Goal: Check status: Check status

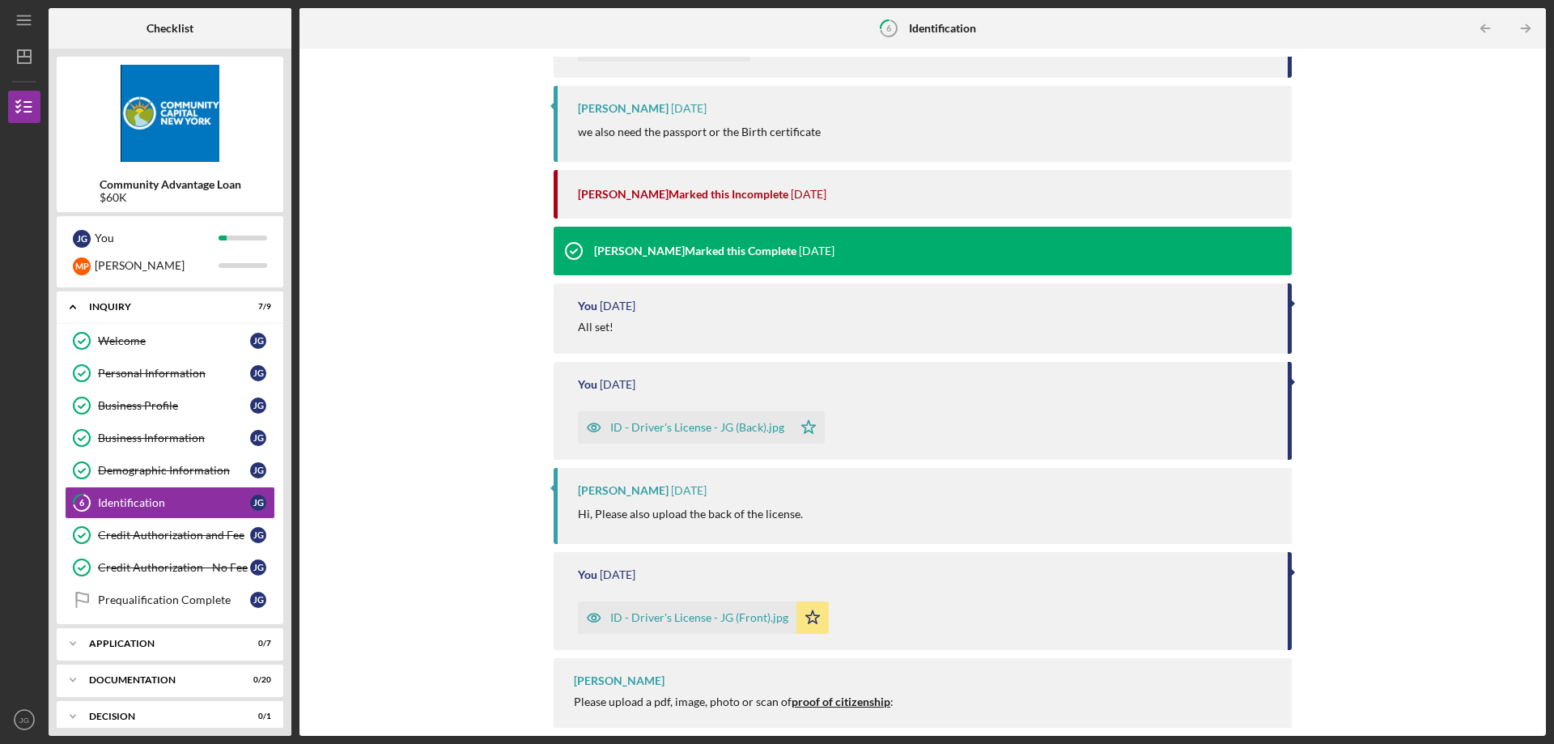
scroll to position [357, 0]
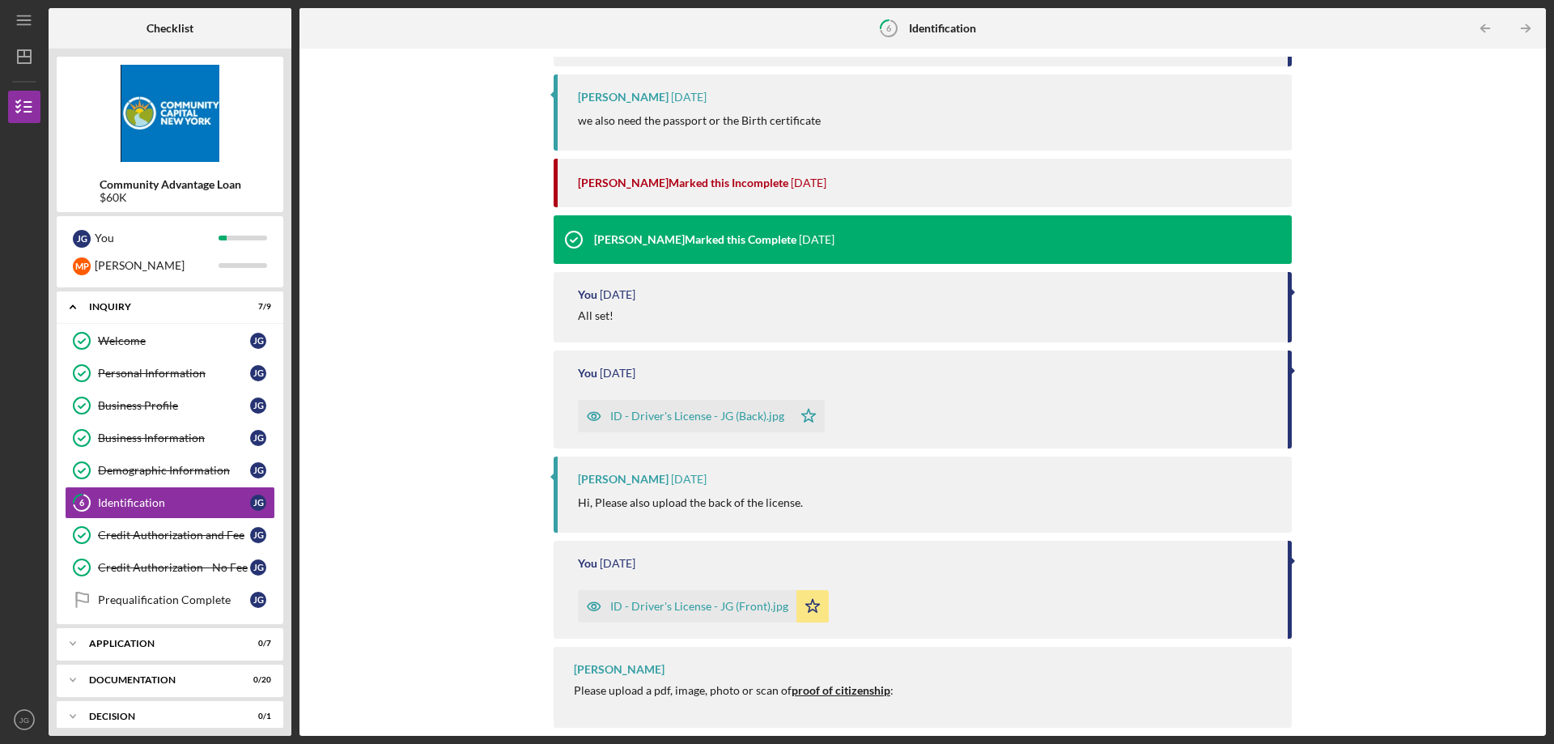
click at [839, 691] on strong "proof of citizenship" at bounding box center [840, 690] width 99 height 14
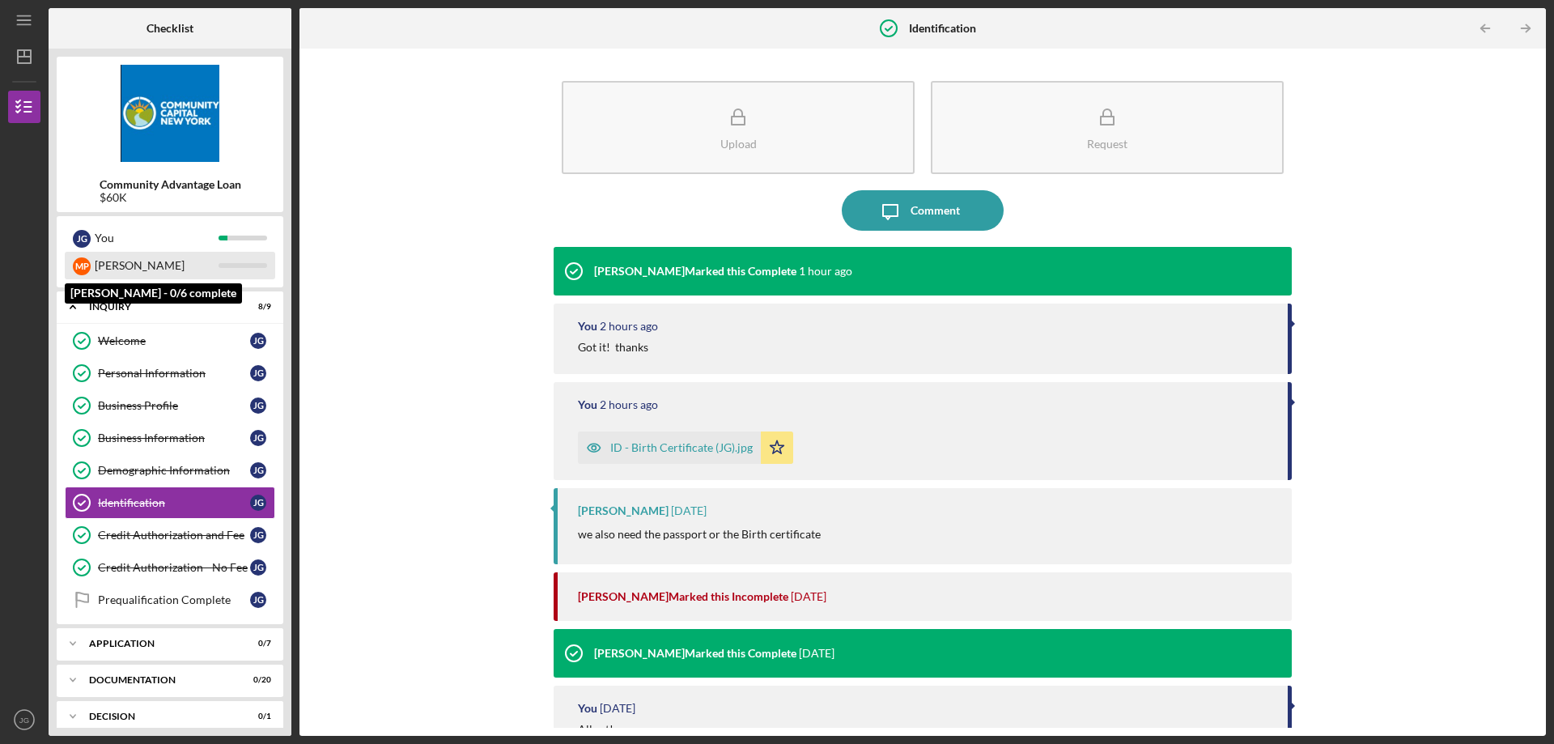
click at [129, 263] on div "[PERSON_NAME]" at bounding box center [157, 266] width 124 height 28
click at [140, 265] on div "[PERSON_NAME]" at bounding box center [157, 266] width 124 height 28
click at [136, 651] on div "Icon/Expander Application 0 / 7" at bounding box center [170, 643] width 227 height 32
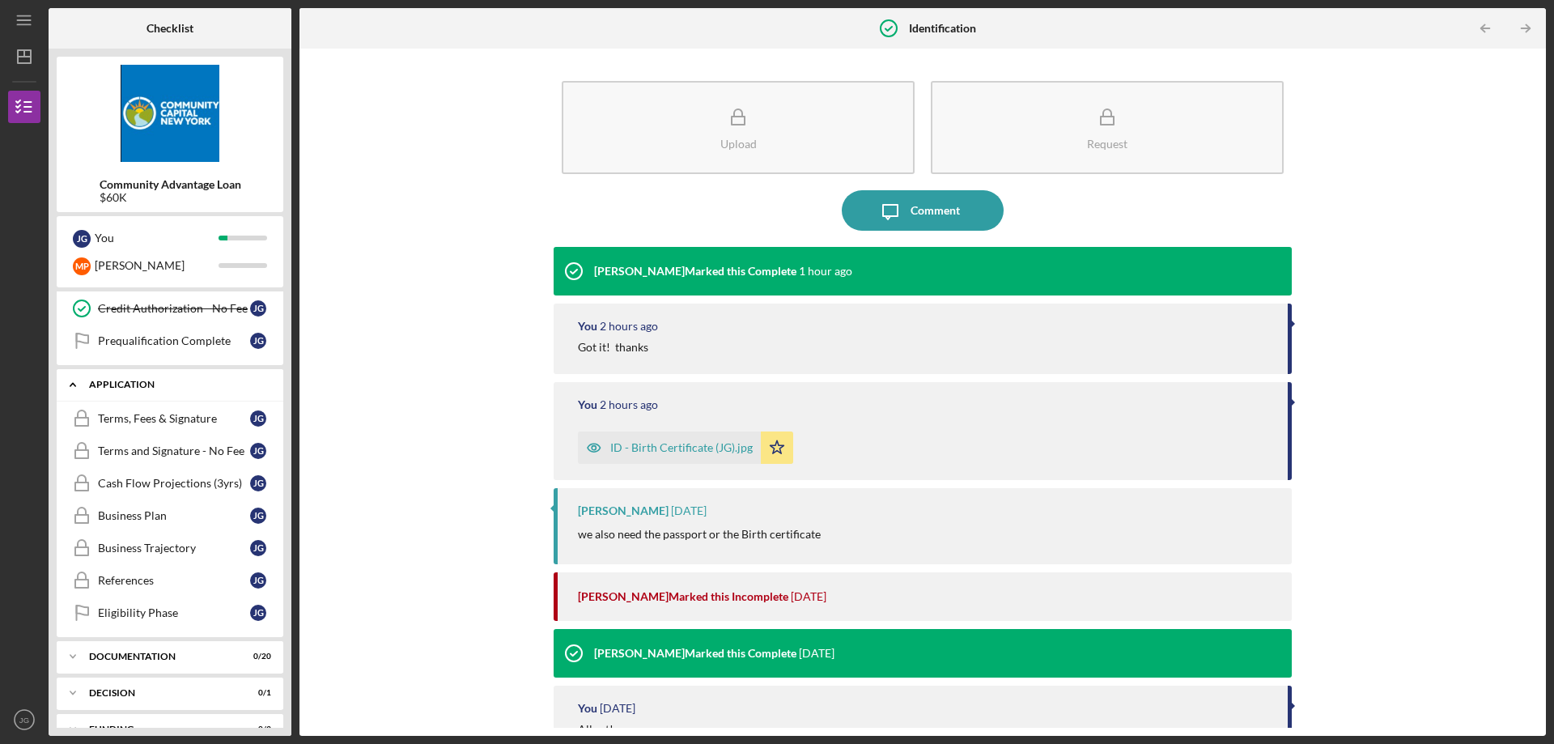
scroll to position [322, 0]
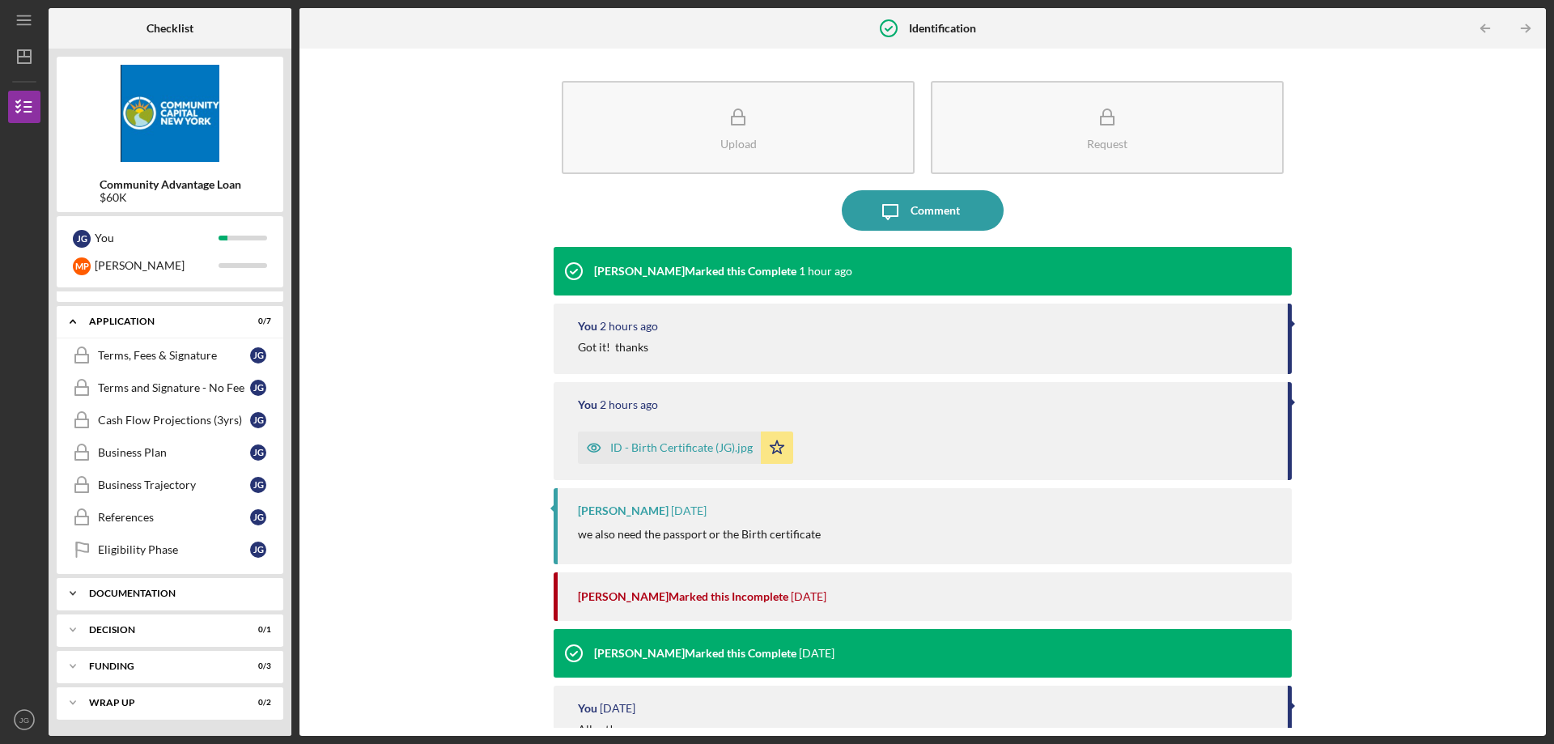
click at [163, 591] on div "Documentation" at bounding box center [176, 593] width 174 height 10
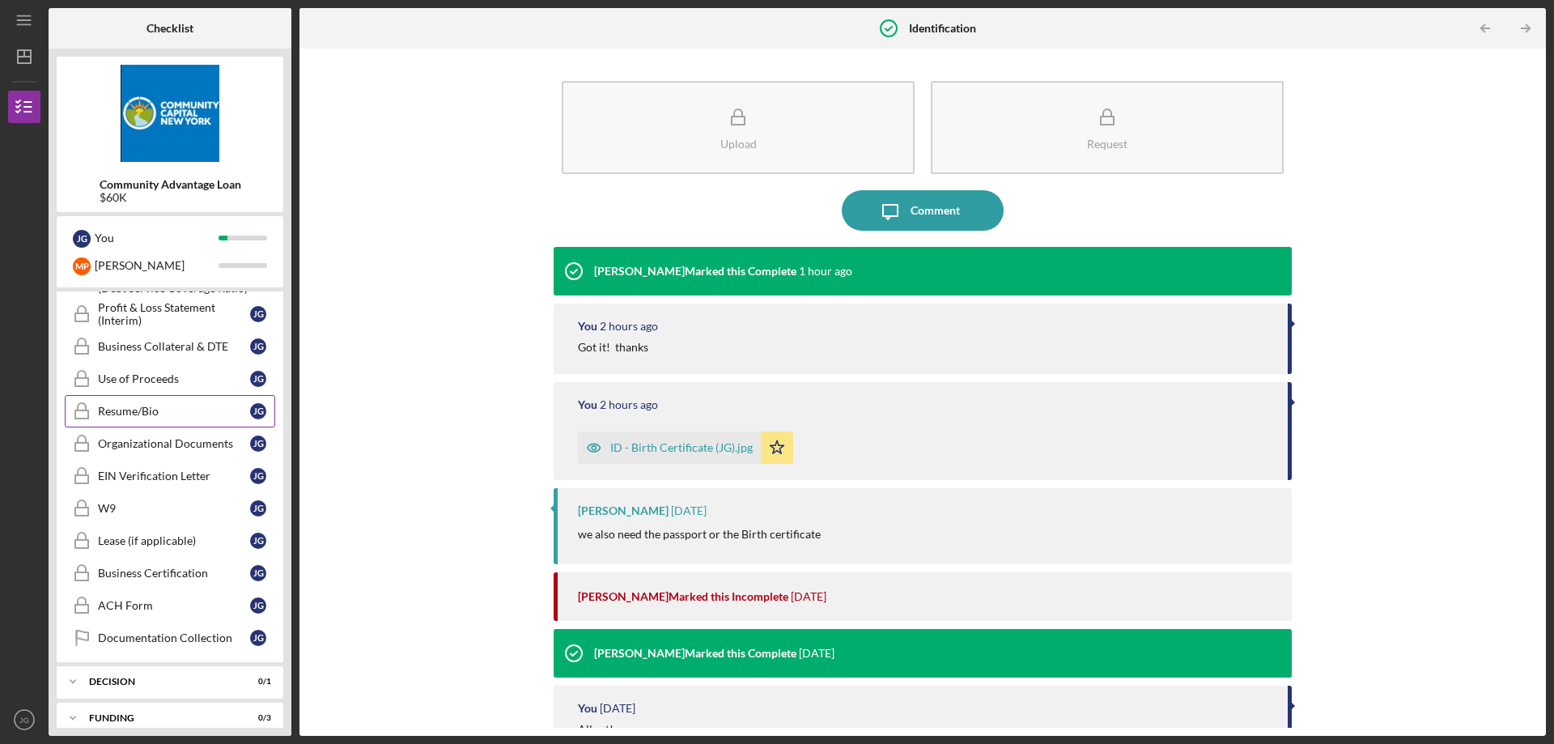
scroll to position [978, 0]
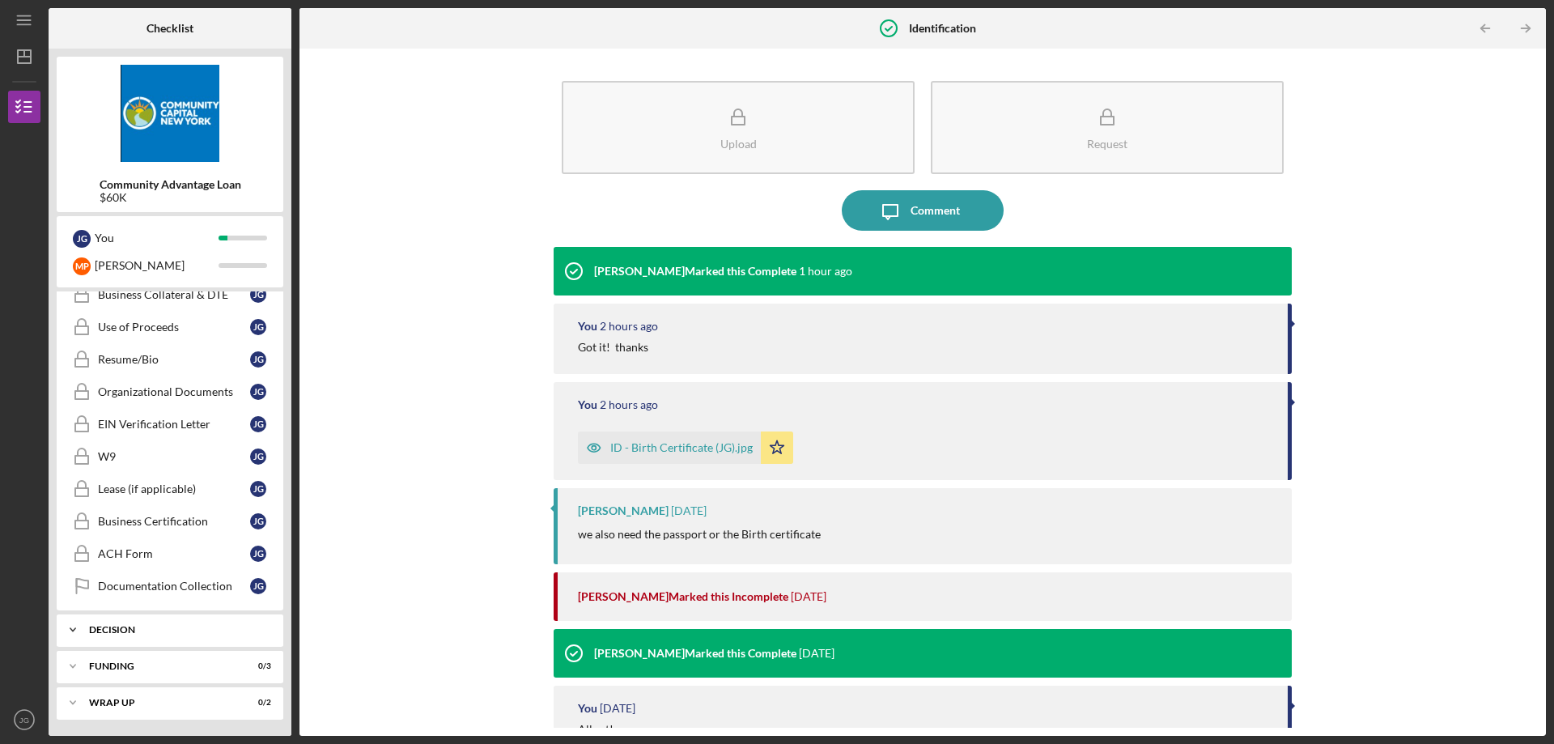
click at [151, 643] on div "Icon/Expander Decision 0 / 1" at bounding box center [170, 629] width 227 height 32
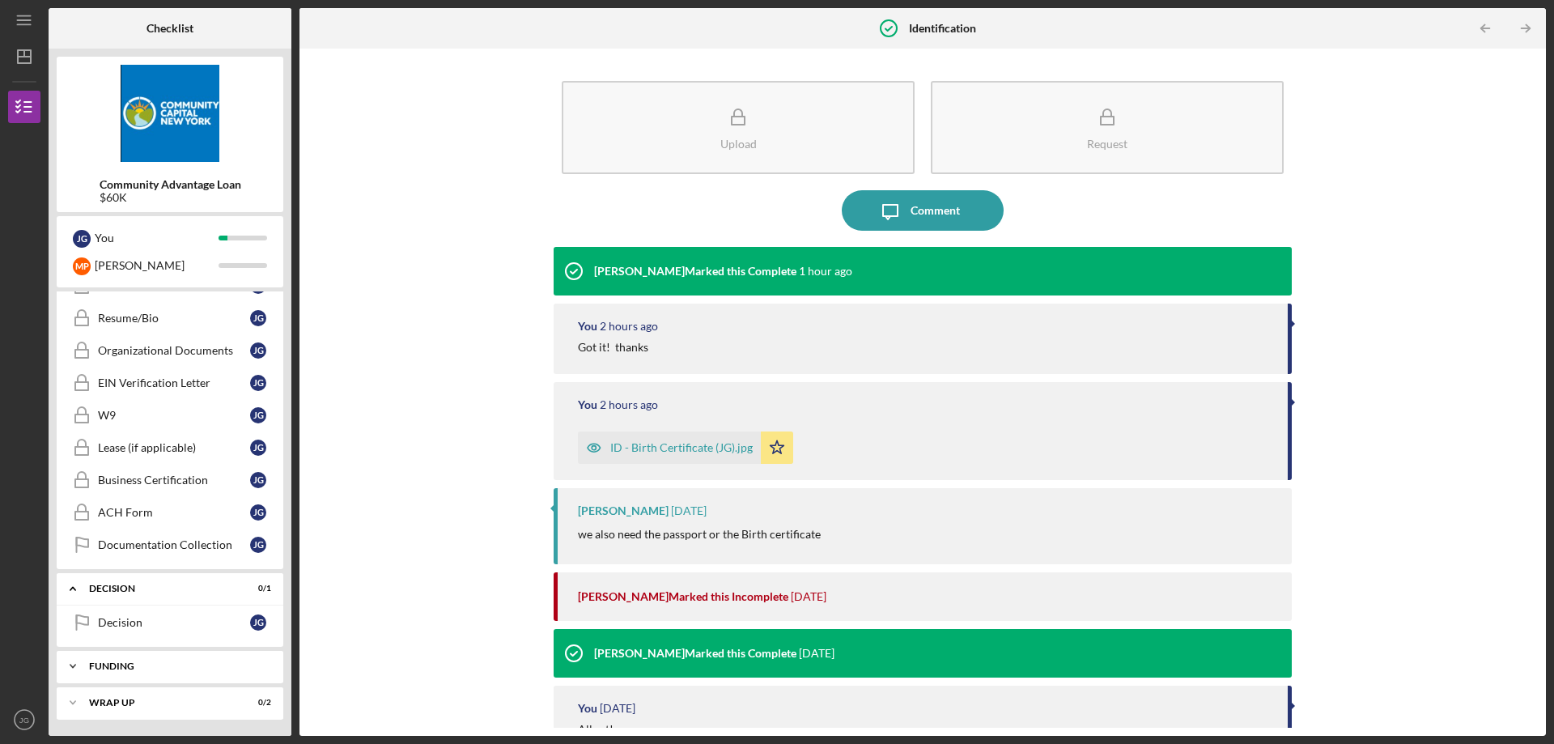
click at [165, 664] on div "Funding" at bounding box center [176, 666] width 174 height 10
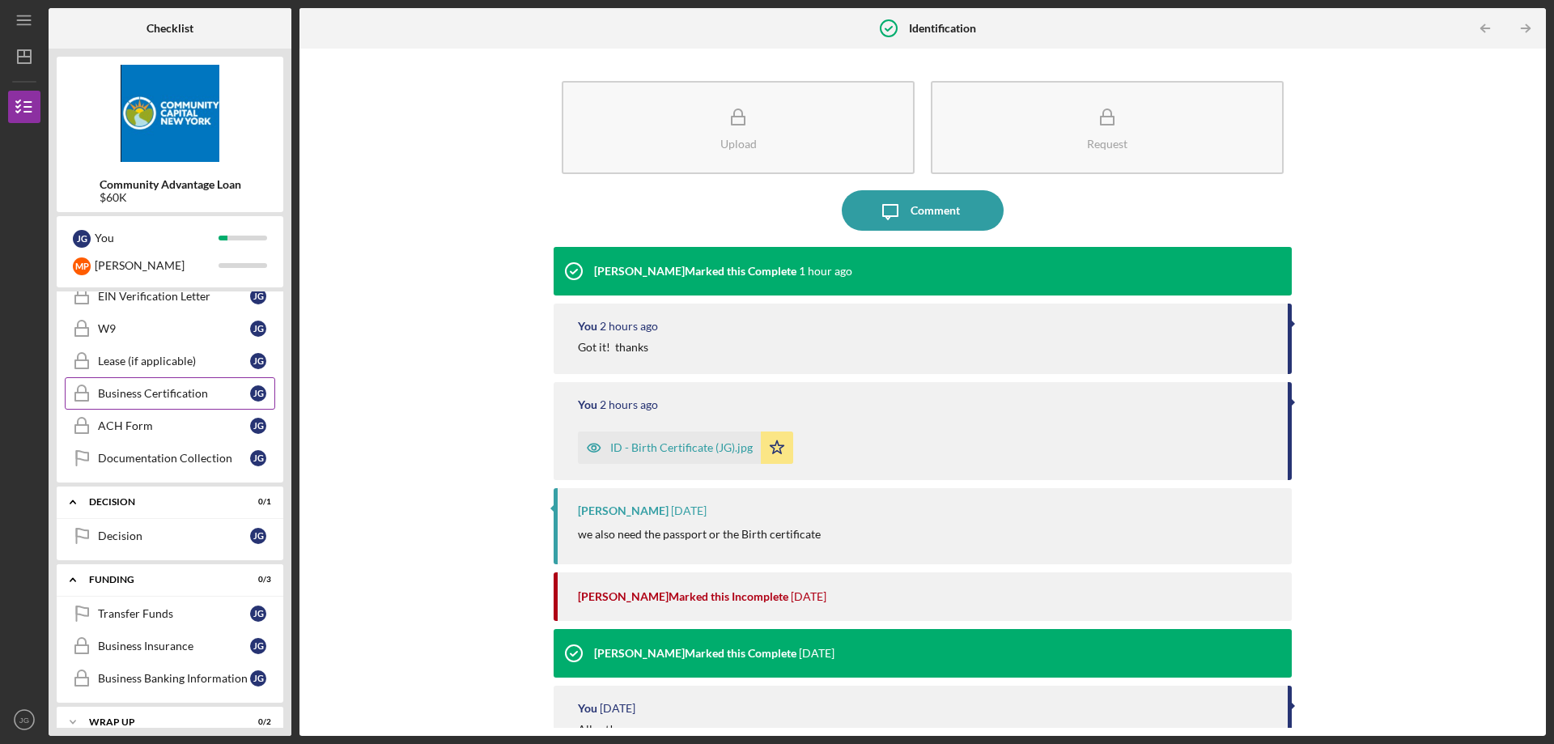
scroll to position [1126, 0]
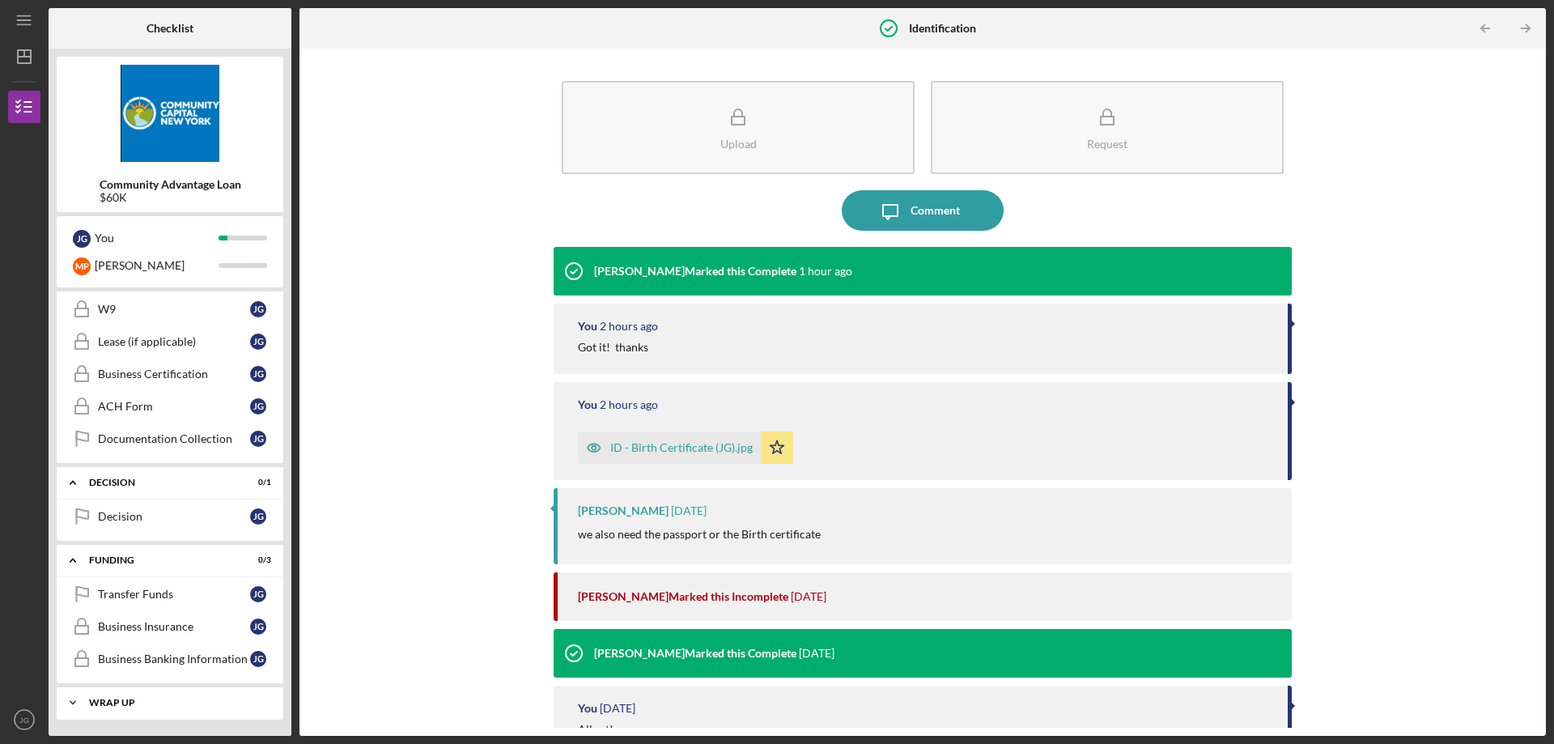
click at [163, 703] on div "Wrap up" at bounding box center [176, 703] width 174 height 10
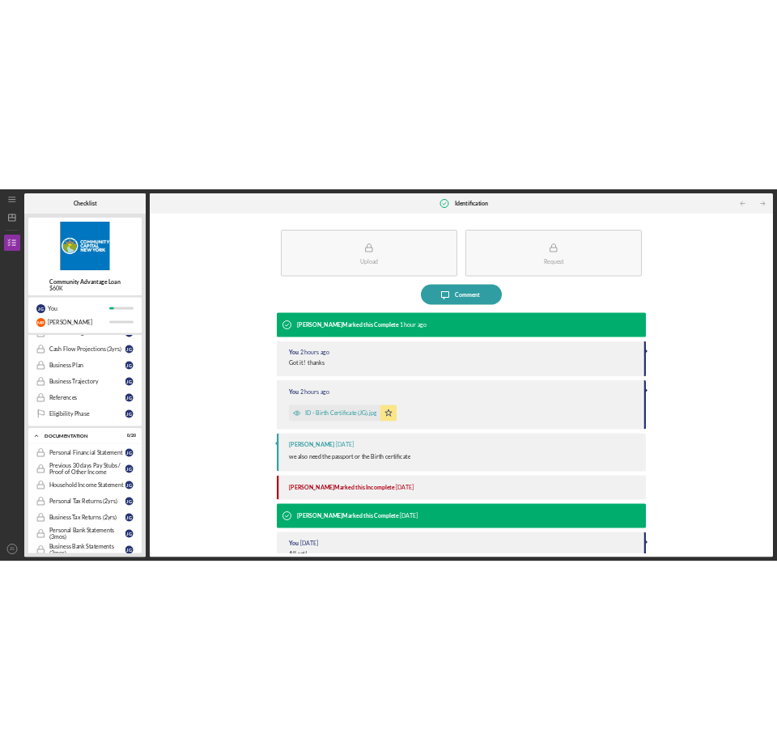
scroll to position [0, 0]
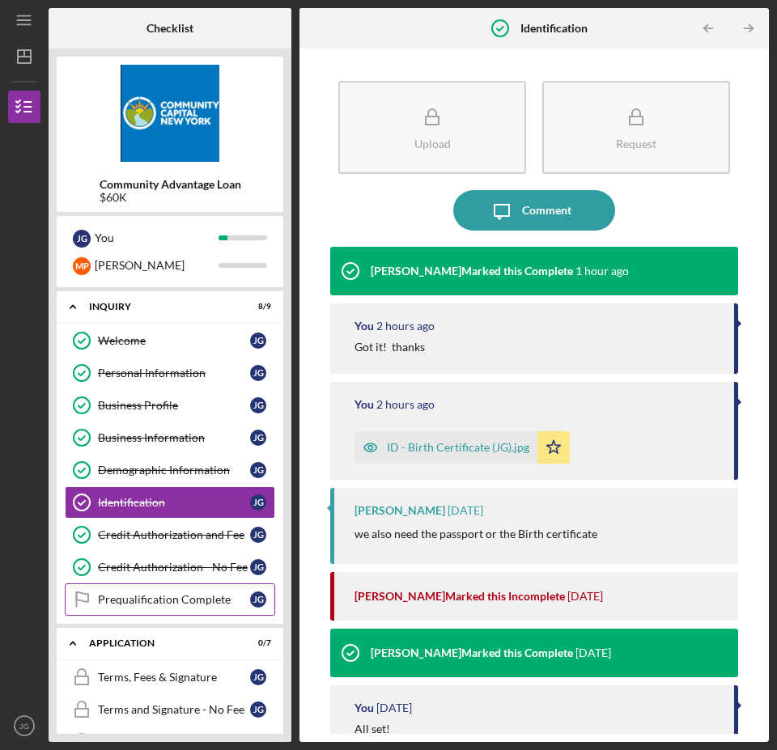
click at [169, 595] on div "Prequalification Complete" at bounding box center [174, 599] width 152 height 13
